Goal: Communication & Community: Connect with others

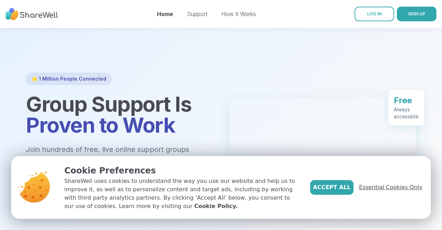
click at [382, 188] on span "Essential Cookies Only" at bounding box center [390, 187] width 63 height 8
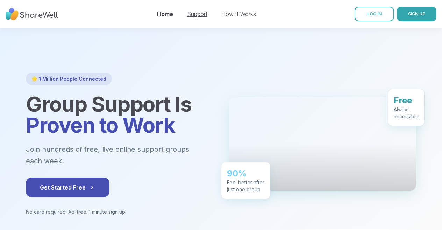
click at [198, 13] on link "Support" at bounding box center [197, 13] width 20 height 7
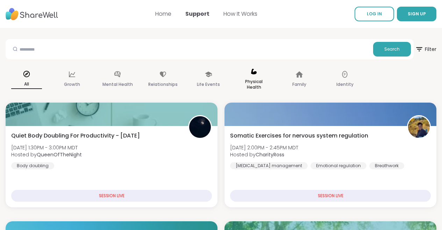
click at [252, 81] on p "Physical Health" at bounding box center [253, 85] width 31 height 14
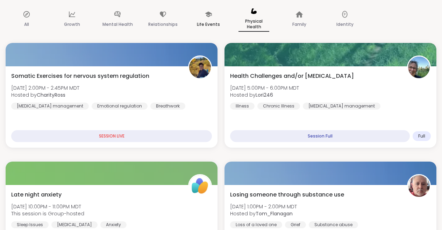
scroll to position [77, 0]
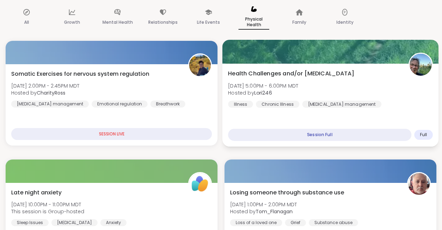
click at [255, 73] on span "Health Challenges and/or [MEDICAL_DATA]" at bounding box center [291, 74] width 126 height 8
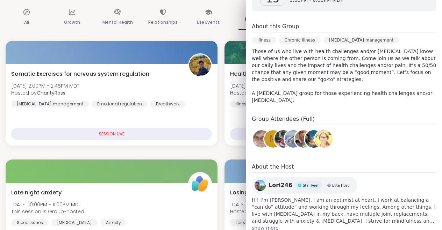
scroll to position [143, 0]
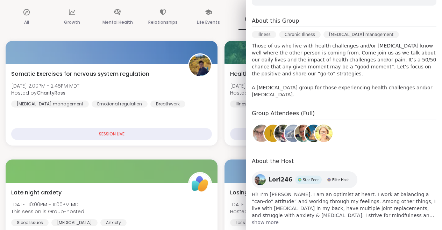
click at [264, 219] on span "show more" at bounding box center [344, 222] width 184 height 7
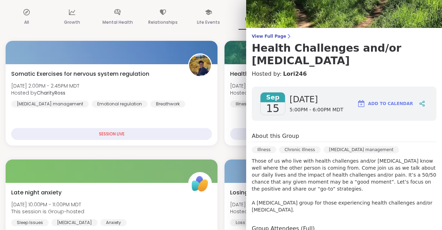
scroll to position [24, 0]
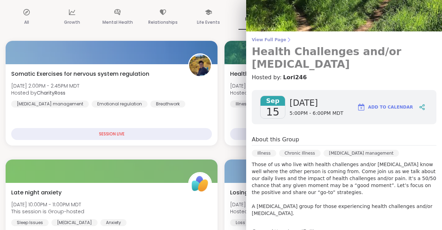
click at [299, 54] on h3 "Health Challenges and/or [MEDICAL_DATA]" at bounding box center [344, 57] width 184 height 25
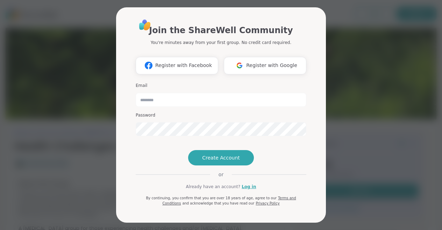
click at [373, 90] on div "Join the ShareWell Community You're minutes away from your first group. No cred…" at bounding box center [220, 115] width 433 height 230
click at [84, 151] on div "Join the ShareWell Community You're minutes away from your first group. No cred…" at bounding box center [220, 115] width 433 height 230
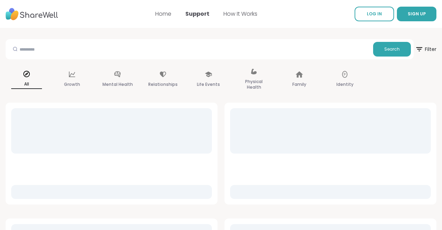
scroll to position [0, 0]
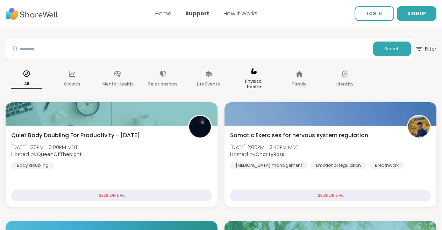
click at [257, 77] on p "Physical Health" at bounding box center [253, 84] width 31 height 14
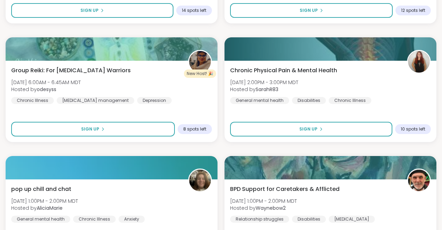
scroll to position [317, 0]
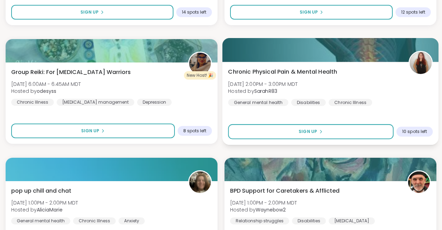
click at [267, 72] on span "Chronic Physical Pain & Mental Health" at bounding box center [282, 72] width 109 height 8
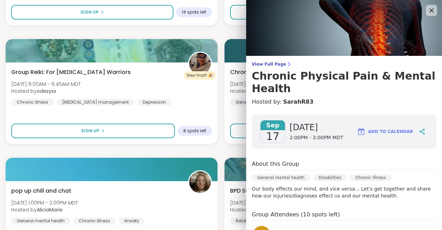
scroll to position [0, 0]
click at [291, 97] on link "SarahR83" at bounding box center [298, 101] width 30 height 8
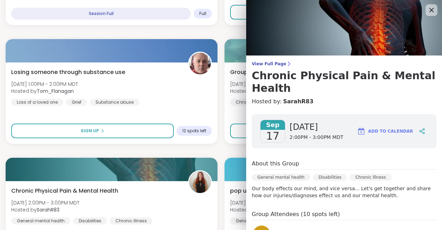
click at [432, 11] on icon at bounding box center [431, 10] width 5 height 5
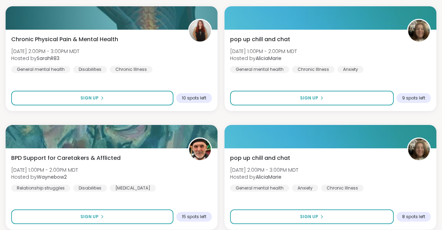
scroll to position [0, 0]
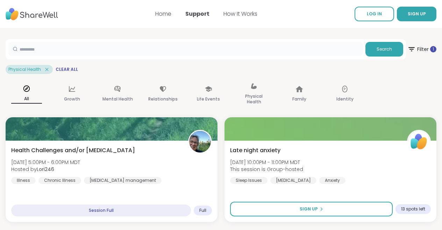
click at [220, 51] on input "text" at bounding box center [185, 49] width 354 height 14
type input "**********"
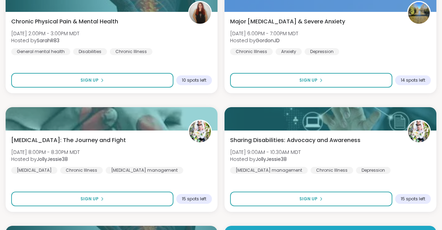
scroll to position [249, 0]
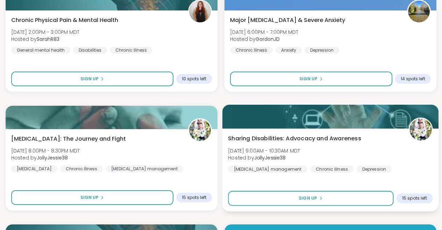
click at [426, 130] on img at bounding box center [420, 130] width 22 height 22
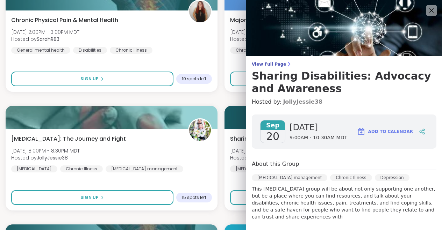
click at [294, 101] on link "JollyJessie38" at bounding box center [302, 102] width 39 height 8
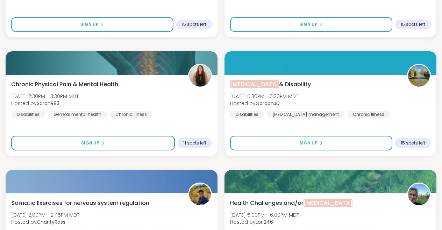
scroll to position [425, 0]
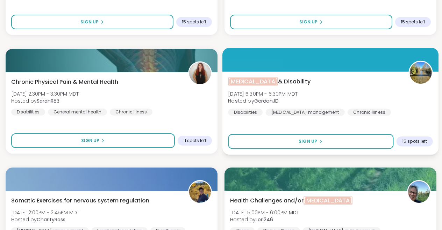
click at [420, 73] on img at bounding box center [420, 73] width 22 height 22
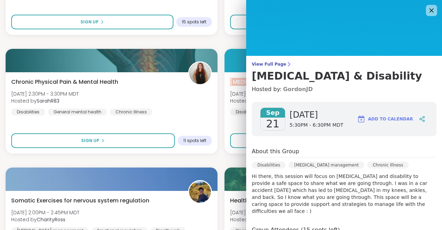
click at [296, 88] on link "GordonJD" at bounding box center [298, 89] width 30 height 8
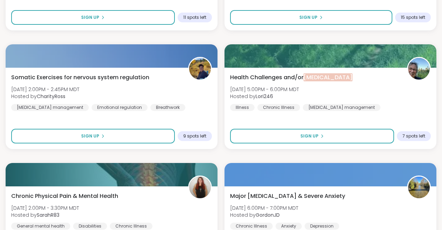
scroll to position [549, 0]
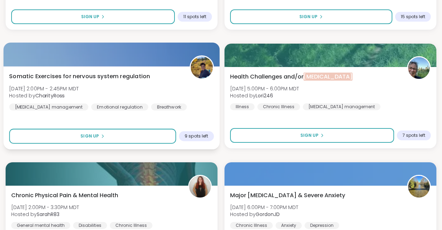
click at [103, 78] on span "Somatic Exercises for nervous system regulation" at bounding box center [79, 76] width 141 height 8
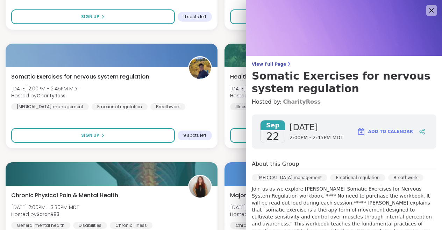
click at [297, 102] on link "CharityRoss" at bounding box center [302, 102] width 38 height 8
